Goal: Obtain resource: Download file/media

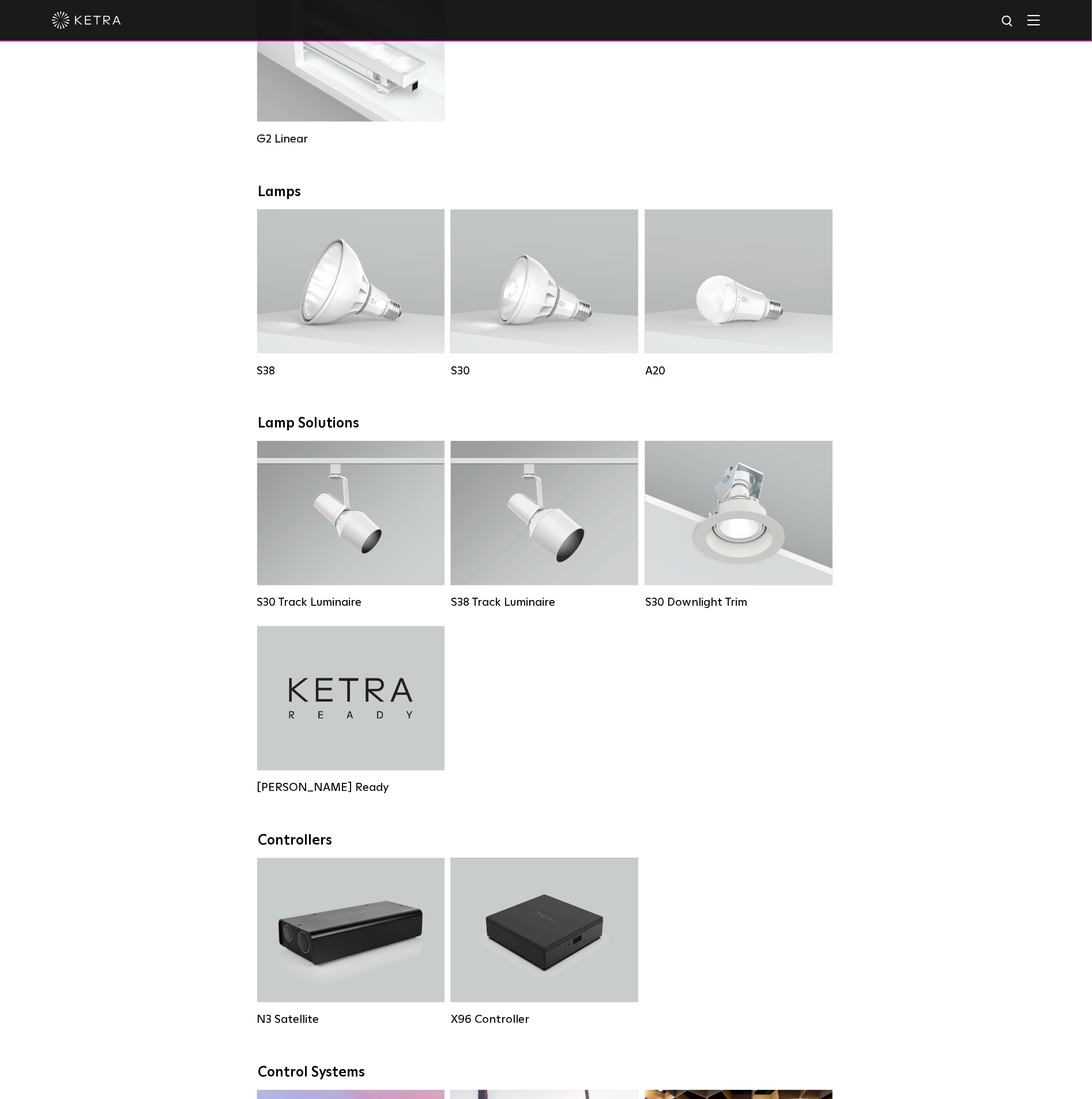
scroll to position [779, 0]
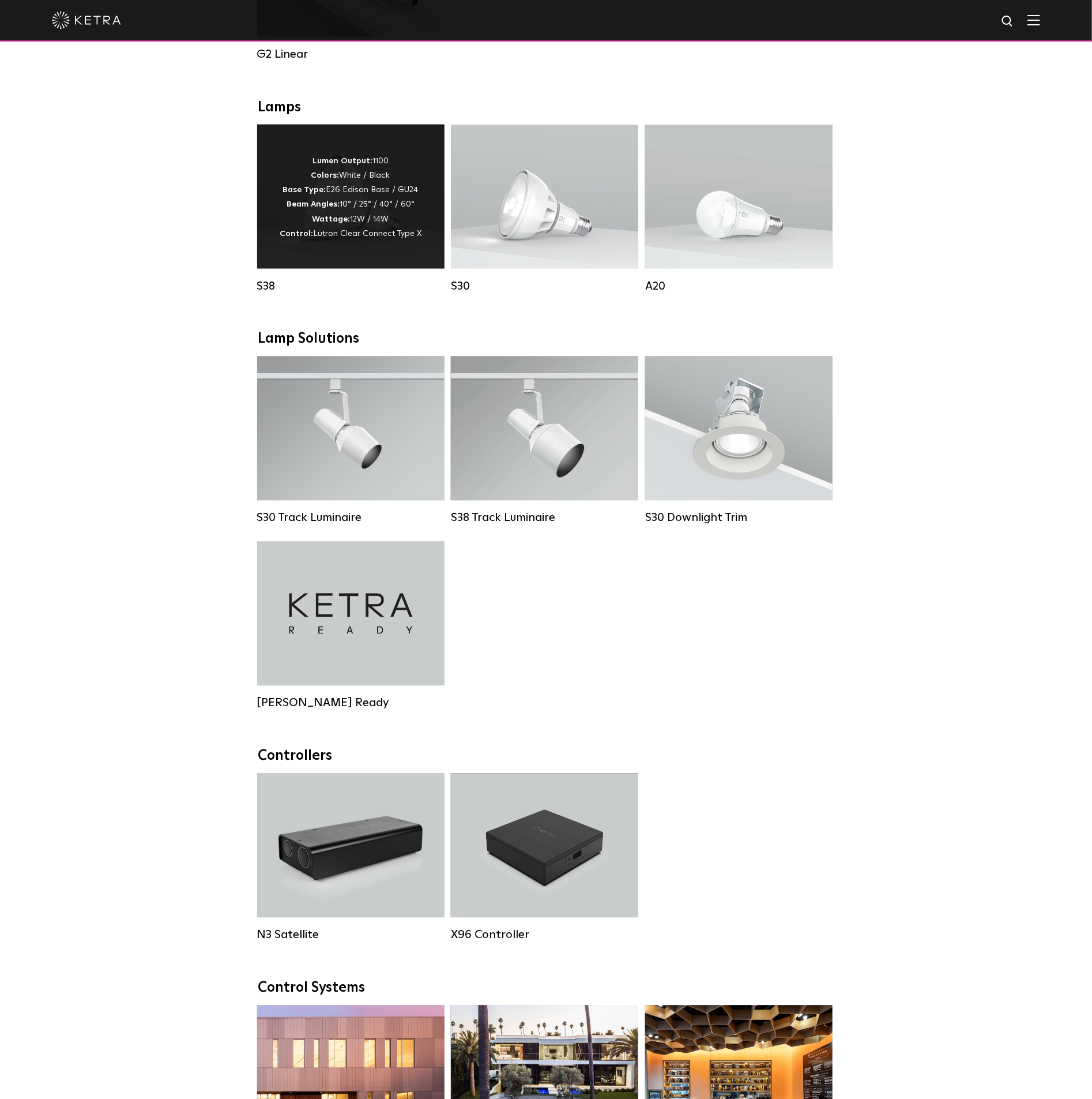
click at [391, 226] on p "Lumen Output: 1100 Colors: White / Black Base Type: E26 Edison Base / GU24 Beam…" at bounding box center [351, 198] width 142 height 87
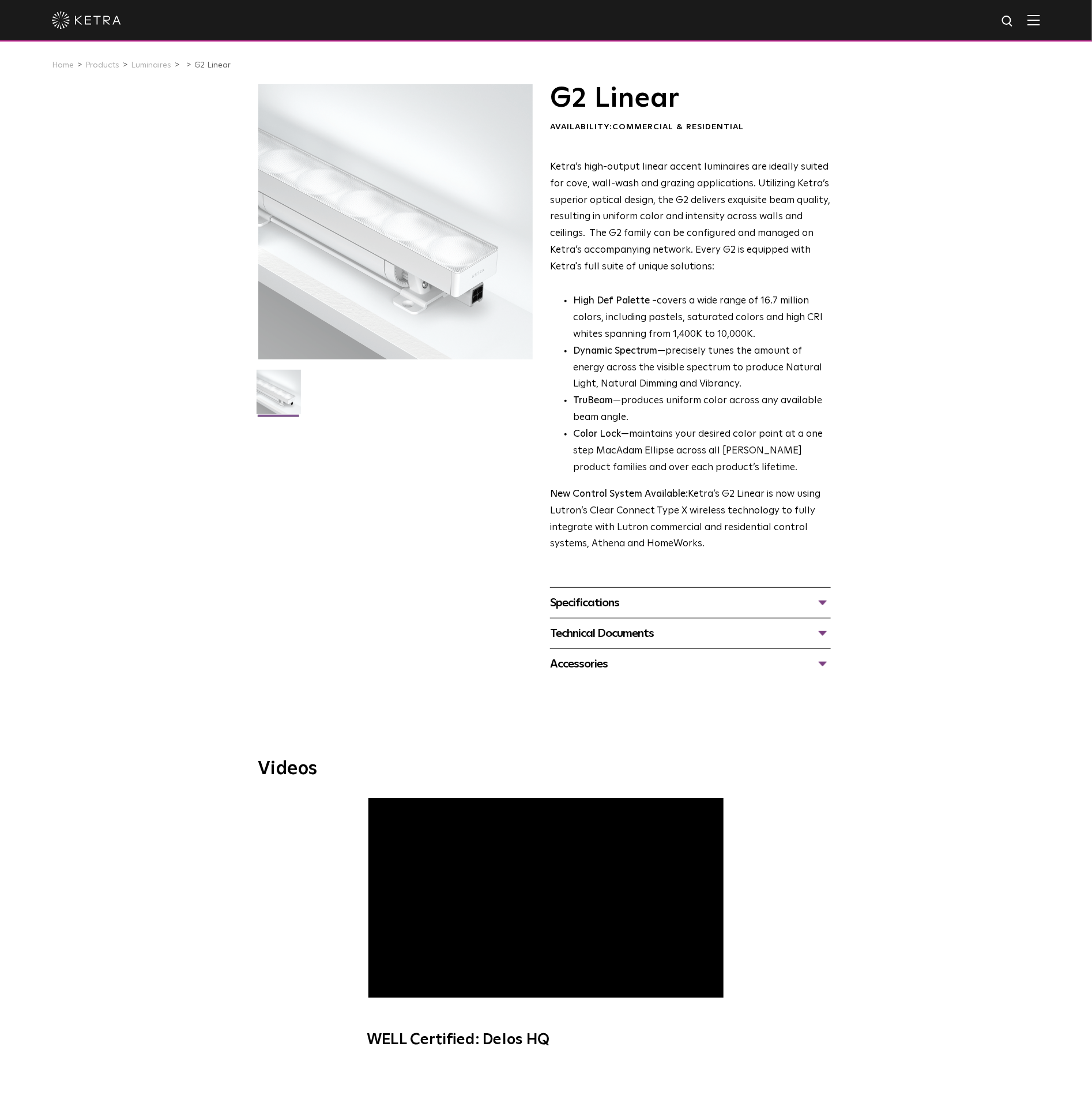
click at [825, 223] on p "Ketra’s high-output linear accent luminaires are ideally suited for cove, wall-…" at bounding box center [690, 217] width 281 height 116
click at [825, 634] on div "Technical Documents" at bounding box center [690, 633] width 281 height 18
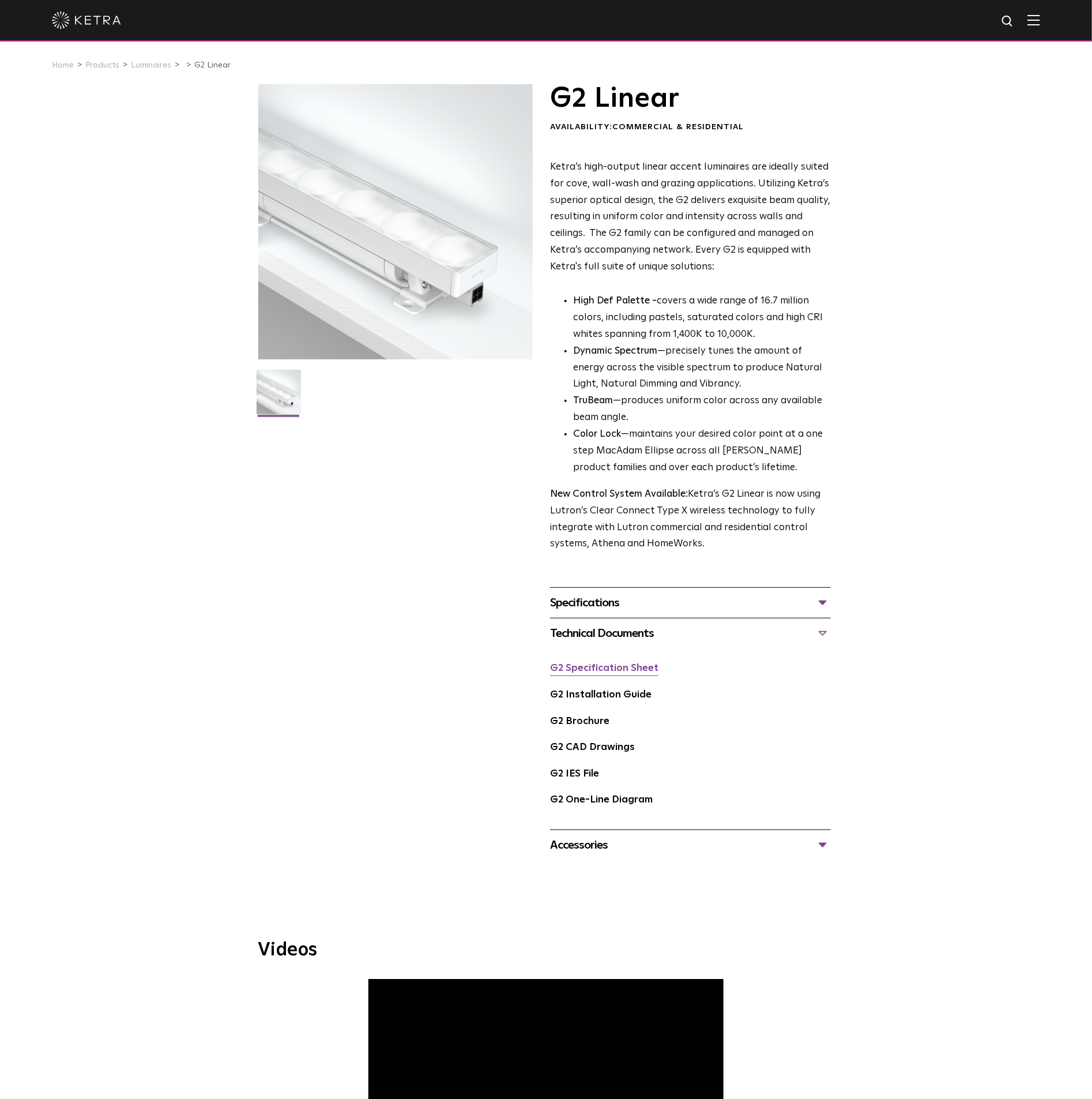
click at [642, 671] on link "G2 Specification Sheet" at bounding box center [604, 668] width 108 height 10
drag, startPoint x: 447, startPoint y: 141, endPoint x: 467, endPoint y: 134, distance: 21.2
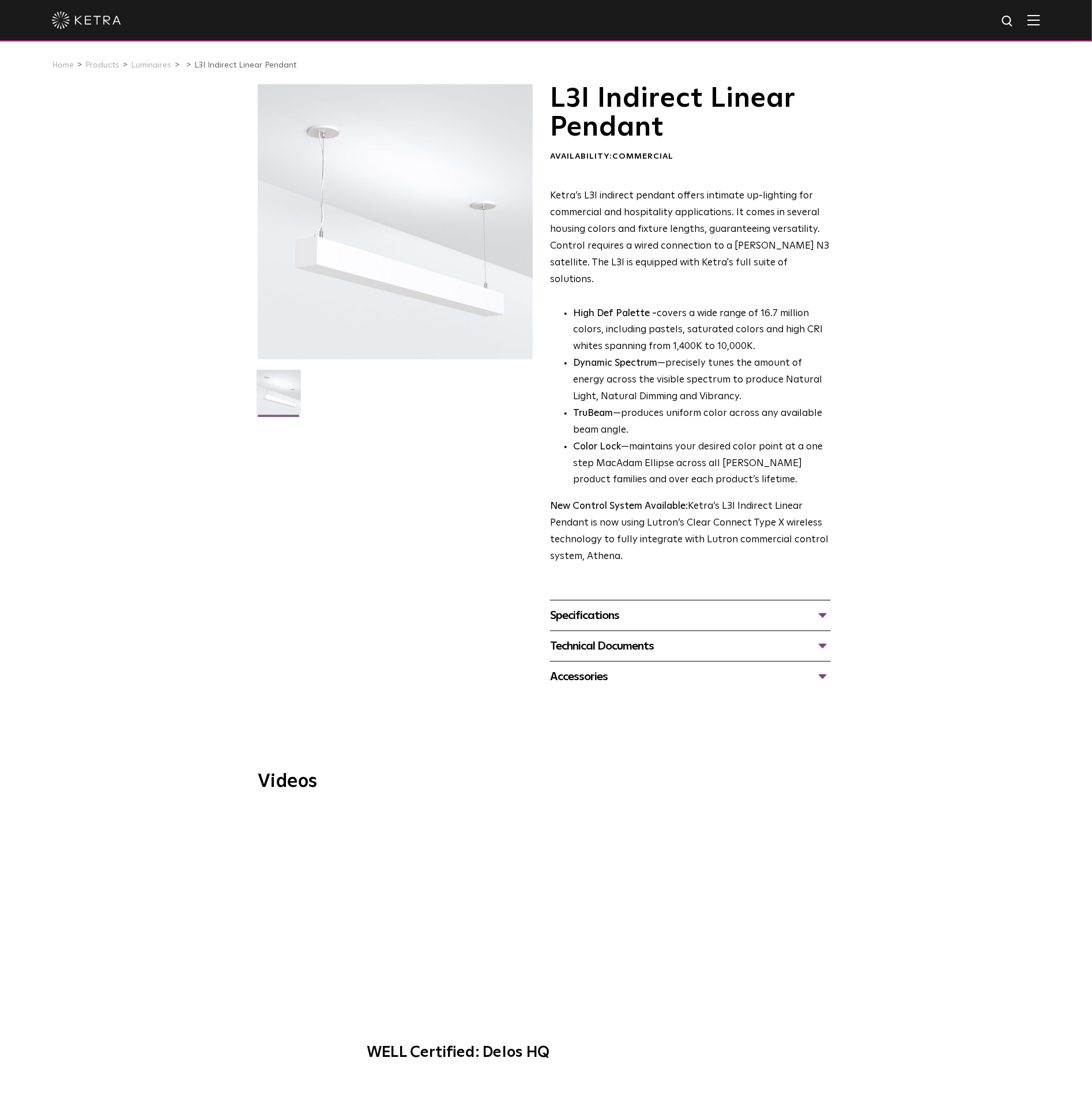
click at [825, 606] on div "Specifications" at bounding box center [690, 615] width 281 height 18
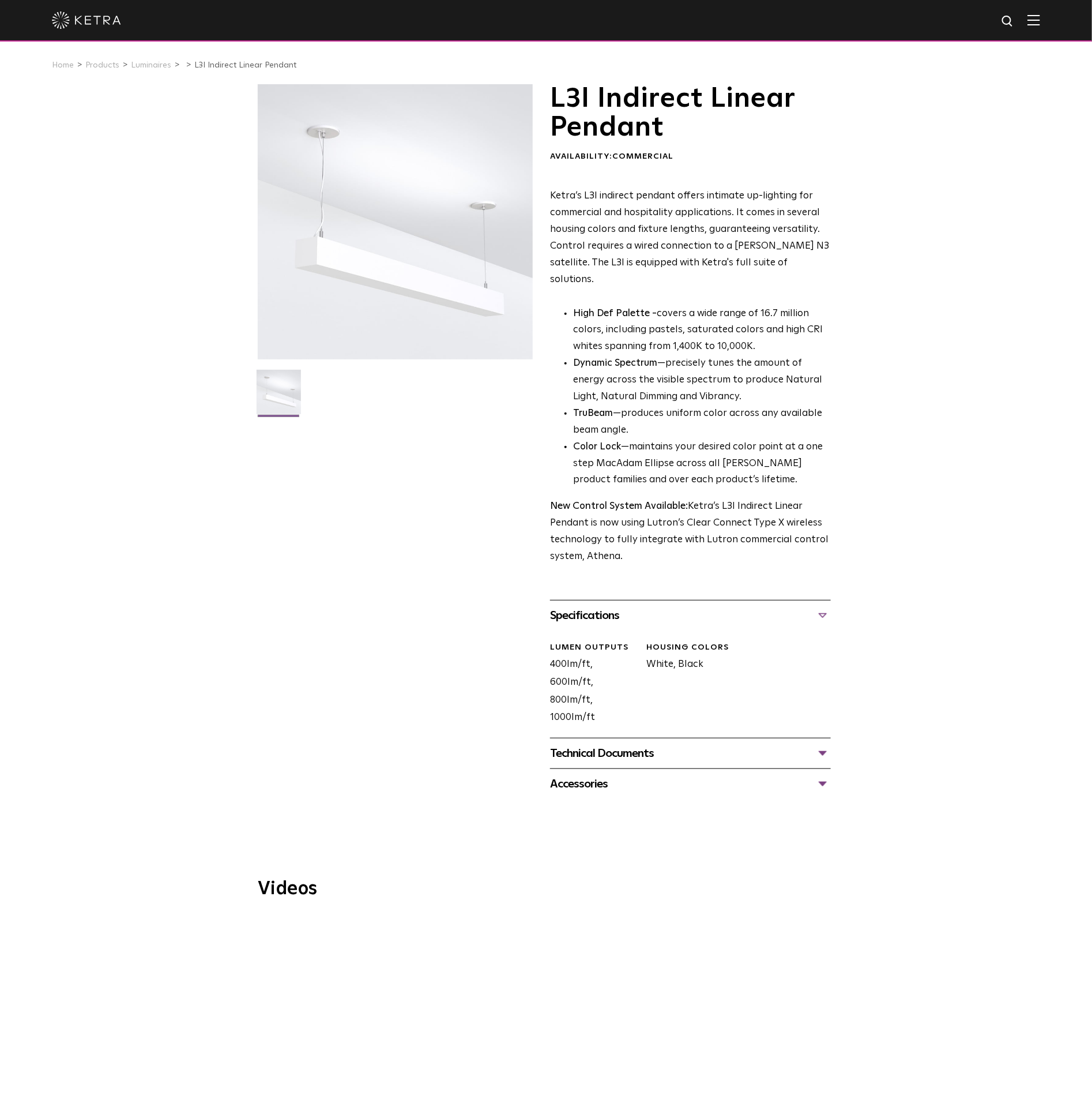
click at [896, 564] on div "L3I Indirect Linear Pendant Availability: Commercial Ketra’s L3I indirect penda…" at bounding box center [546, 441] width 1092 height 714
click at [820, 744] on div "Technical Documents" at bounding box center [690, 753] width 281 height 18
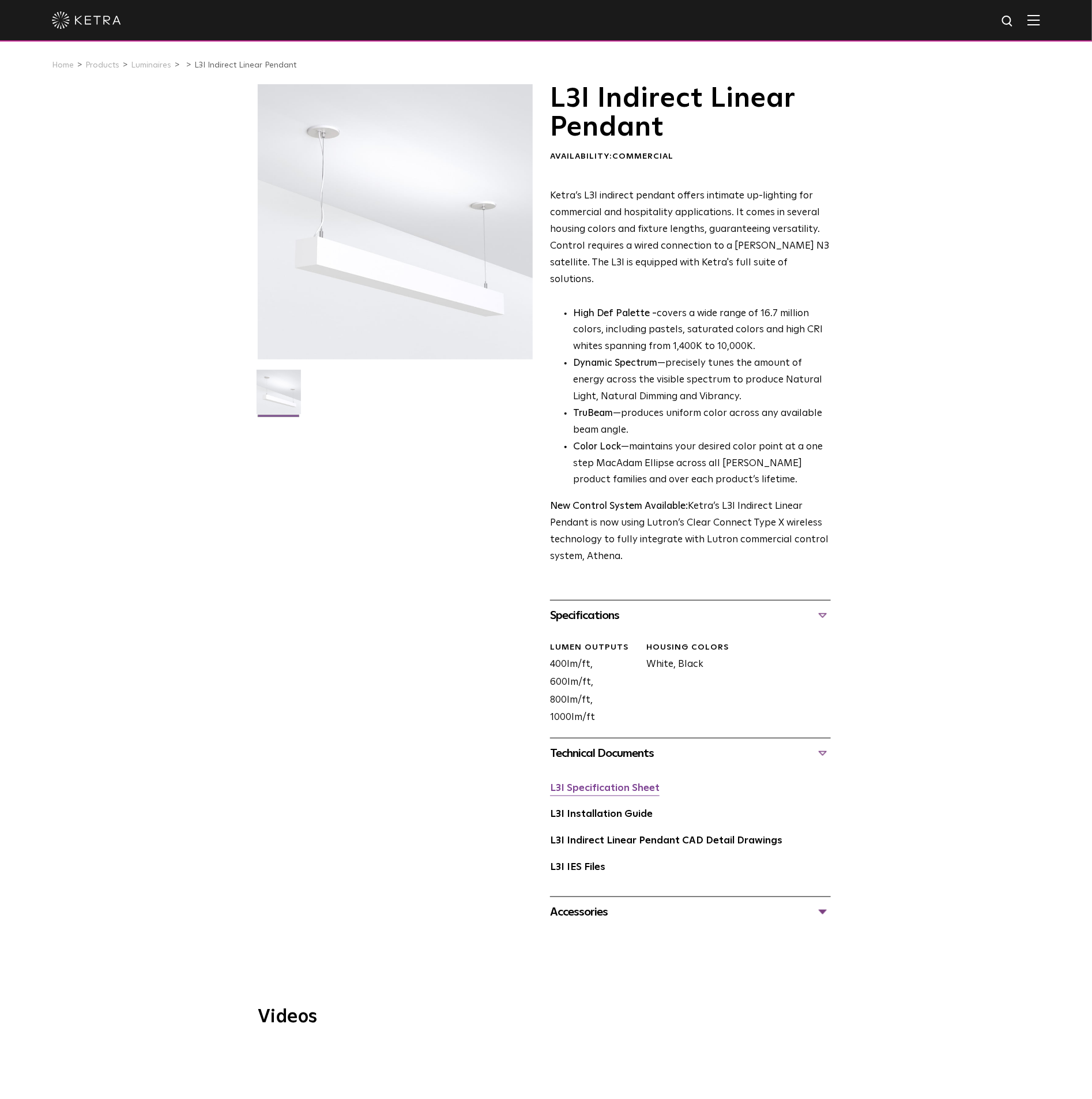
click at [623, 783] on link "L3I Specification Sheet" at bounding box center [605, 788] width 109 height 10
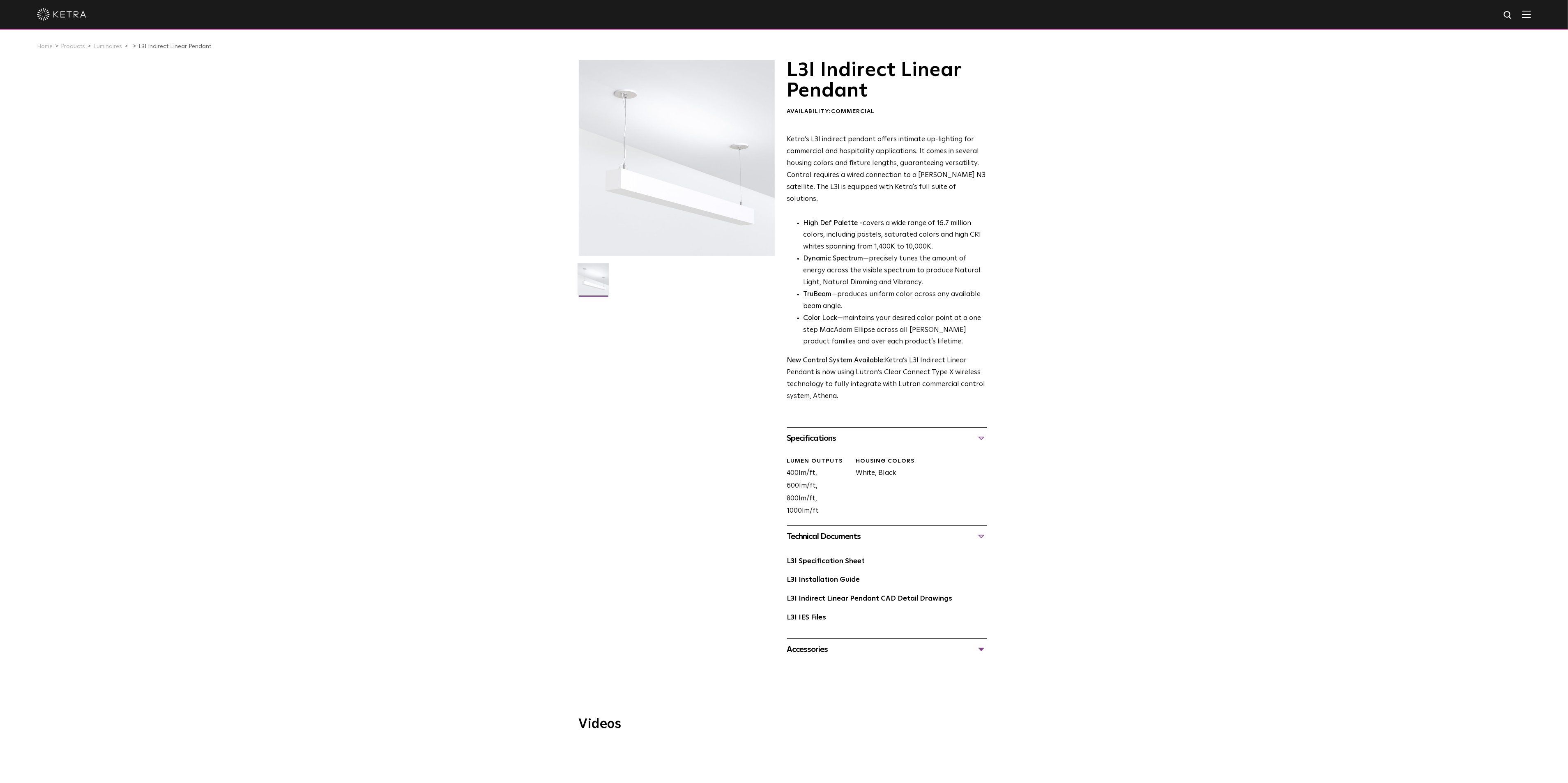
drag, startPoint x: 738, startPoint y: 391, endPoint x: 733, endPoint y: 389, distance: 5.4
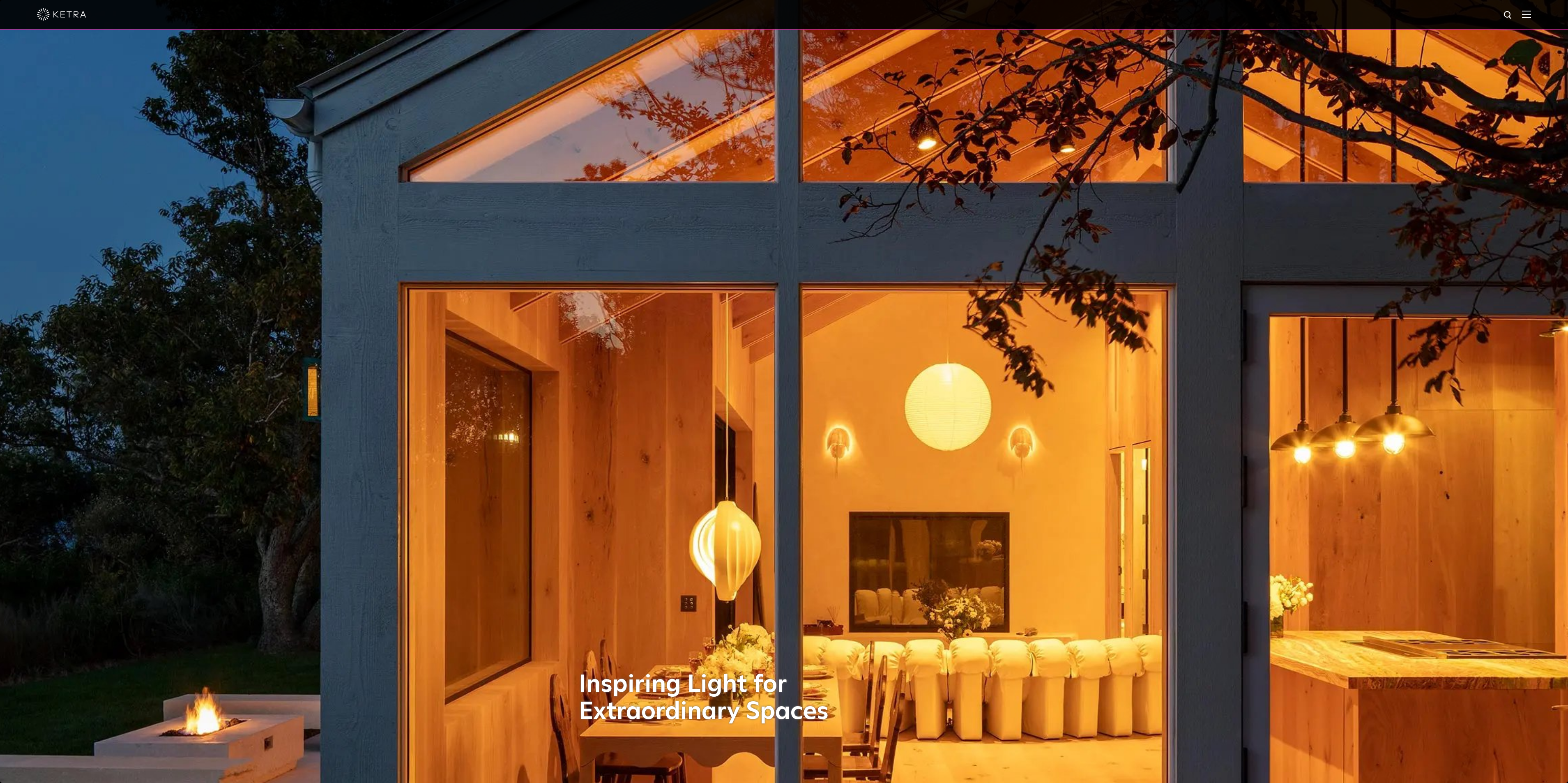
drag, startPoint x: 0, startPoint y: 0, endPoint x: 237, endPoint y: 143, distance: 276.8
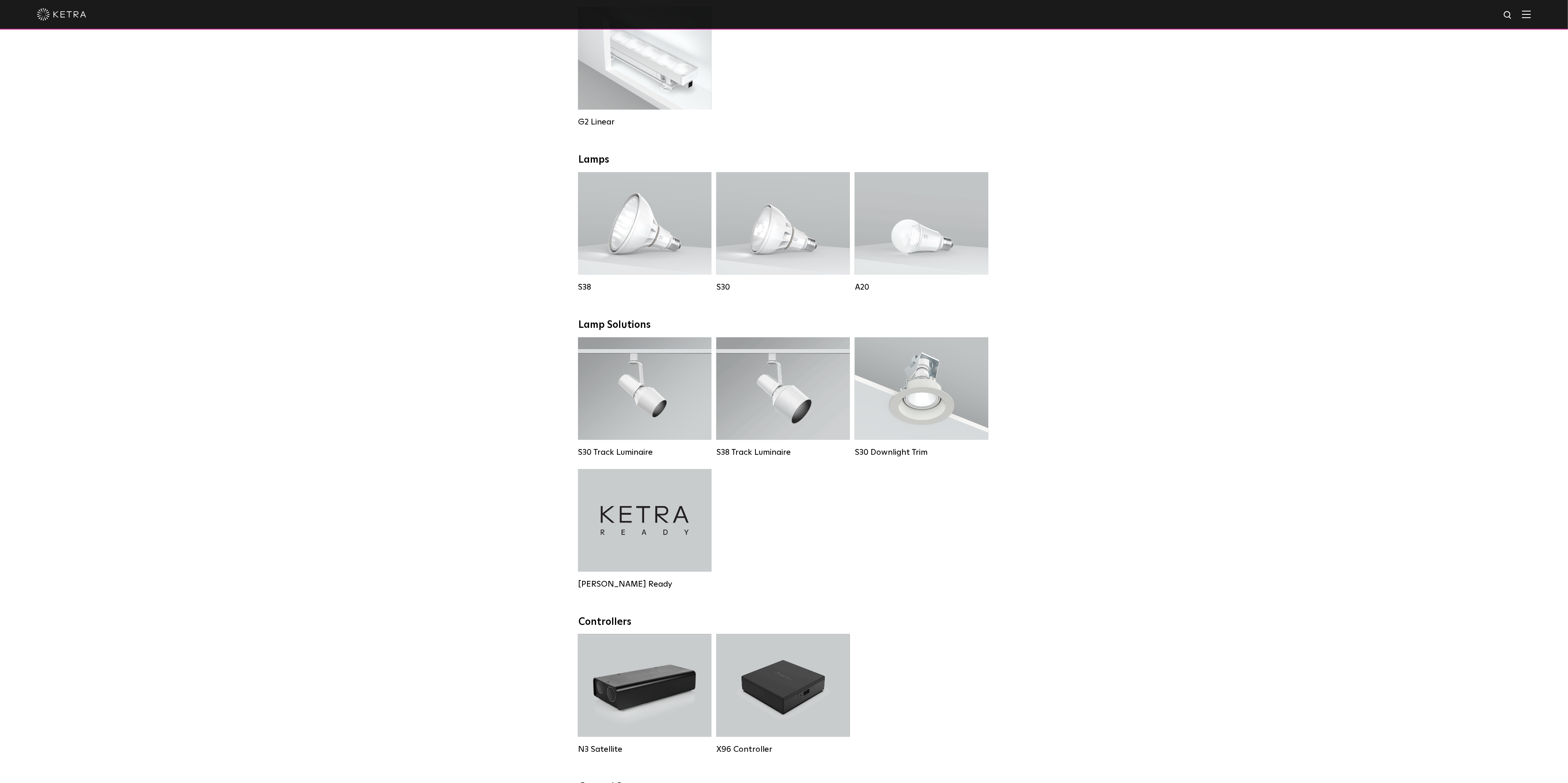
scroll to position [493, 0]
